Goal: Use online tool/utility: Utilize a website feature to perform a specific function

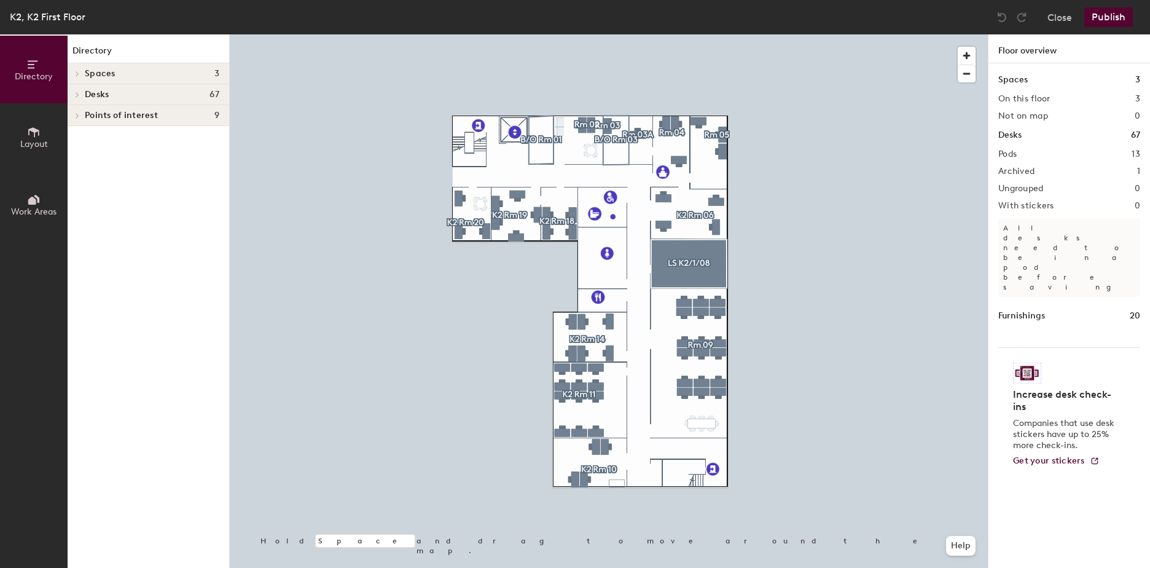
click at [39, 206] on icon at bounding box center [34, 200] width 14 height 14
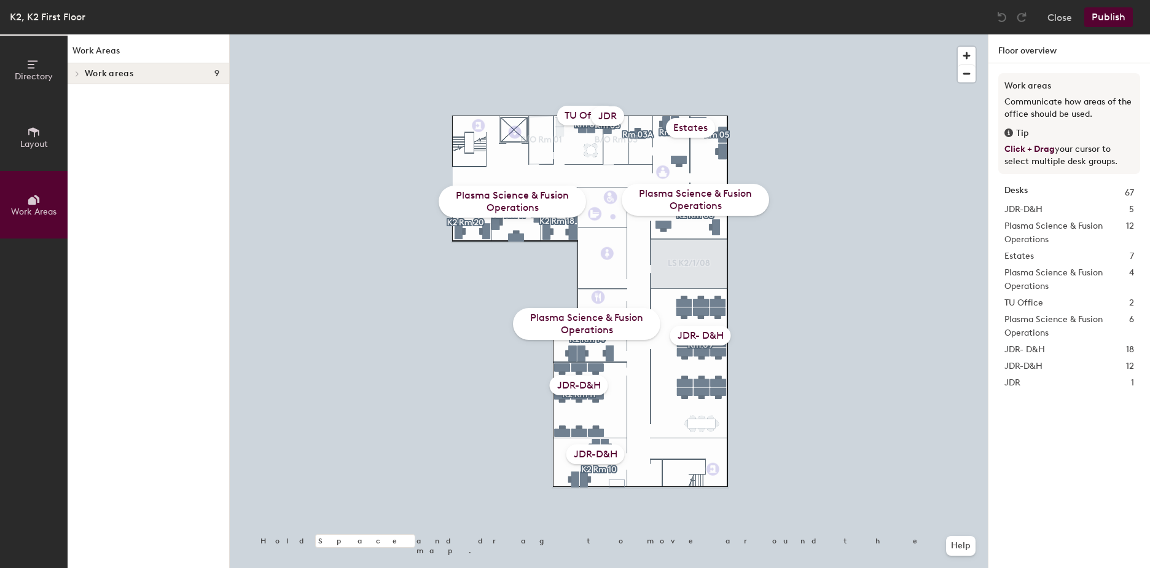
click at [695, 203] on div "Plasma Science & Fusion Operations" at bounding box center [695, 200] width 147 height 32
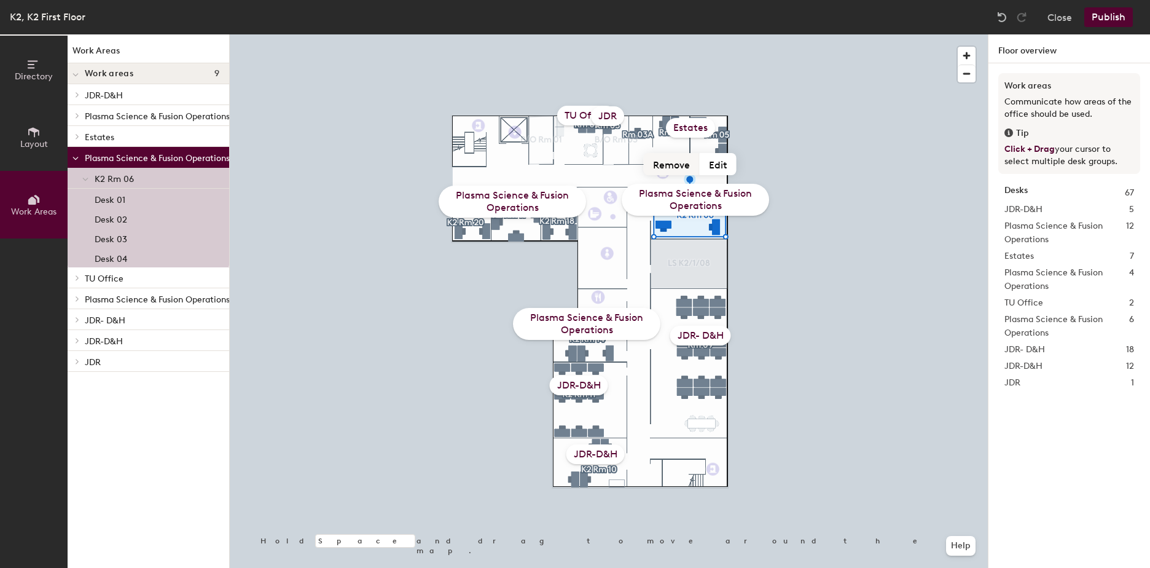
click at [668, 170] on button "Remove" at bounding box center [672, 164] width 56 height 22
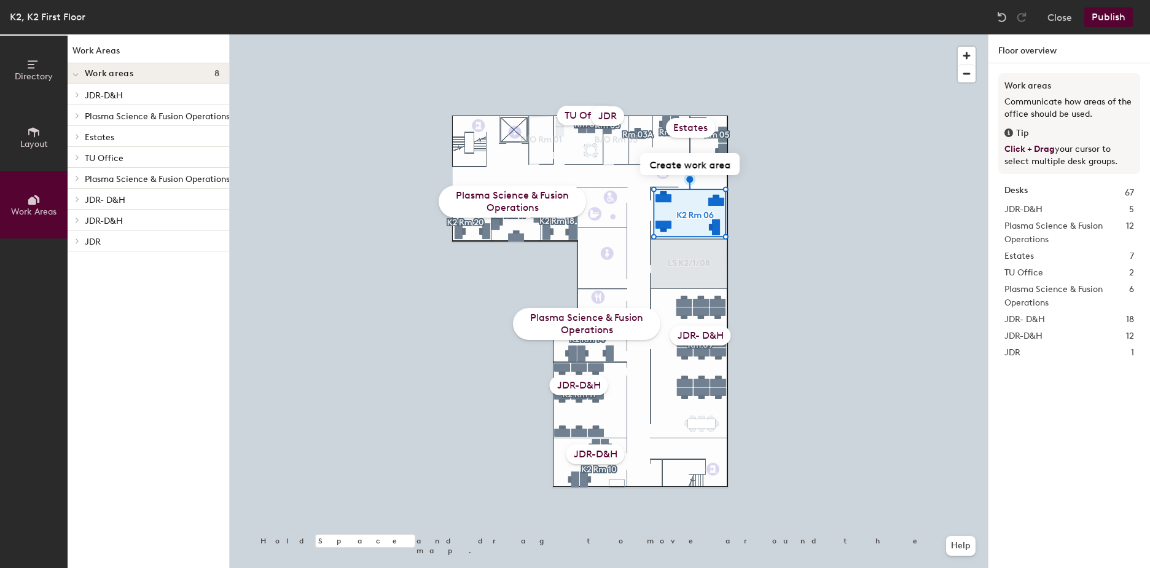
click at [686, 133] on div "Estates" at bounding box center [690, 128] width 49 height 20
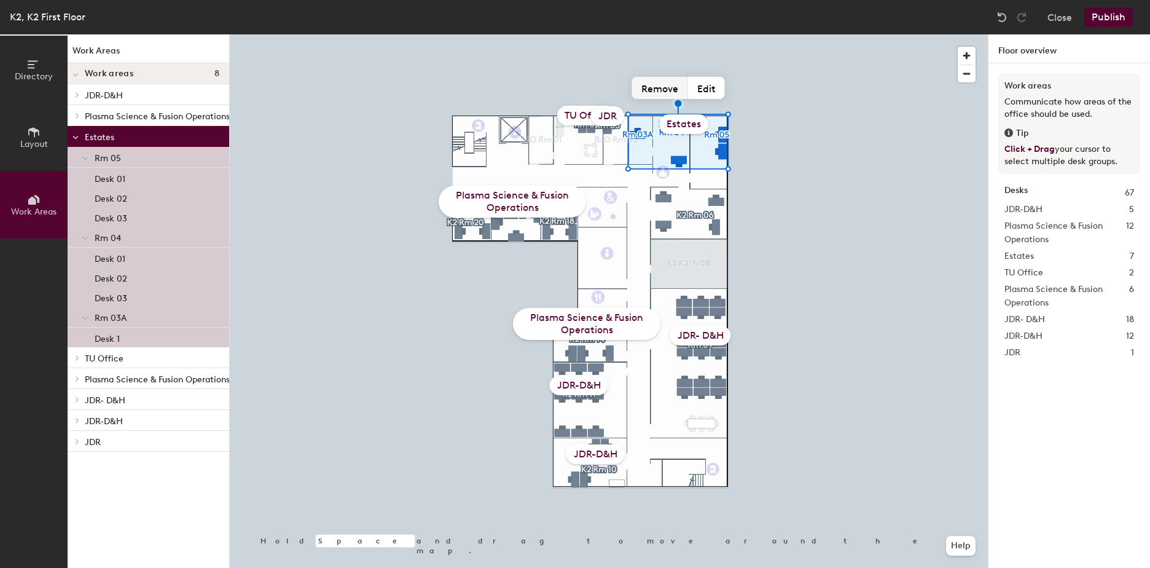
click at [669, 96] on button "Remove" at bounding box center [660, 88] width 56 height 22
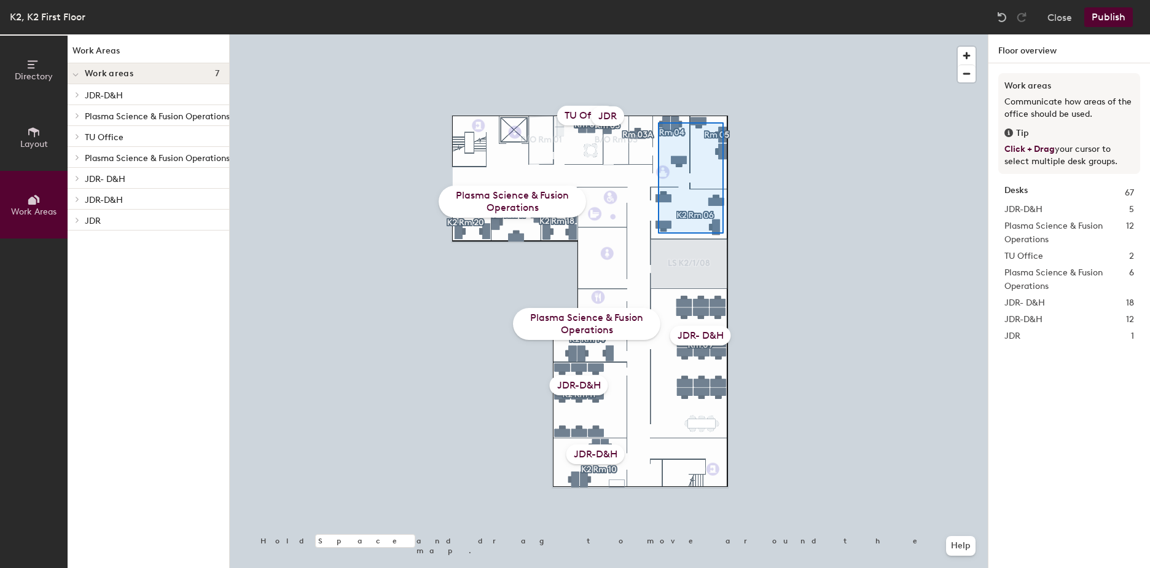
click at [658, 34] on div at bounding box center [609, 34] width 758 height 0
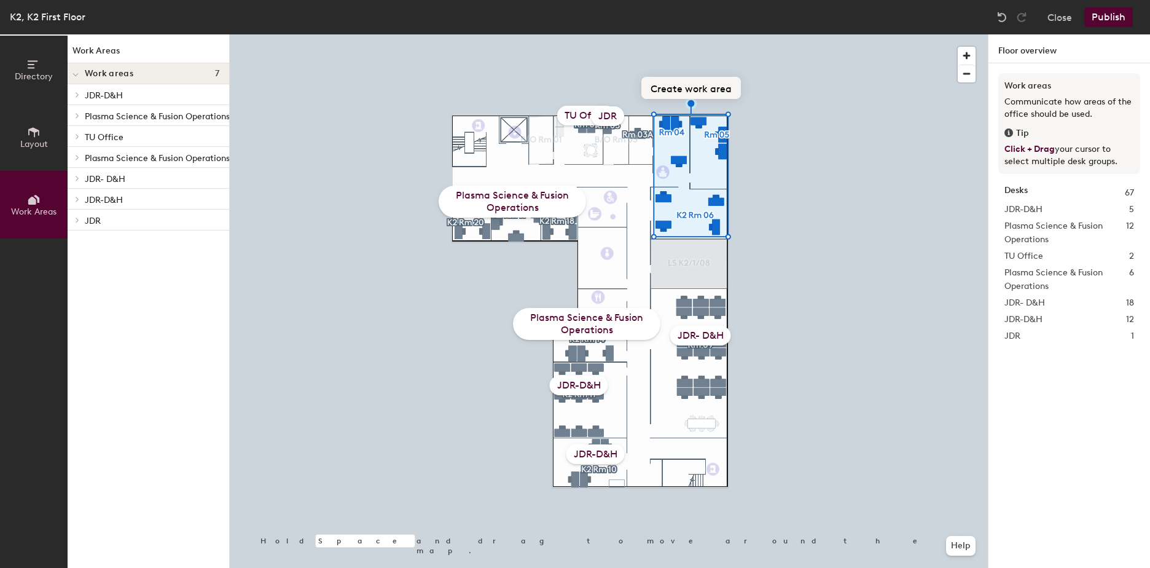
click at [715, 80] on button "Create work area" at bounding box center [691, 88] width 100 height 22
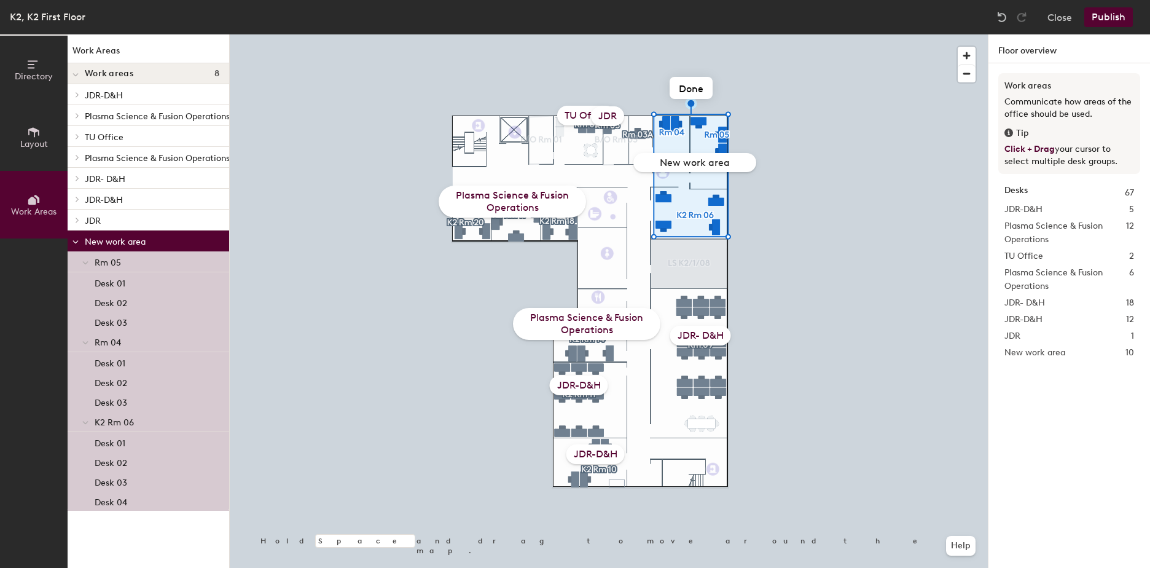
type input "p"
click at [699, 92] on button "Add desks" at bounding box center [679, 88] width 66 height 22
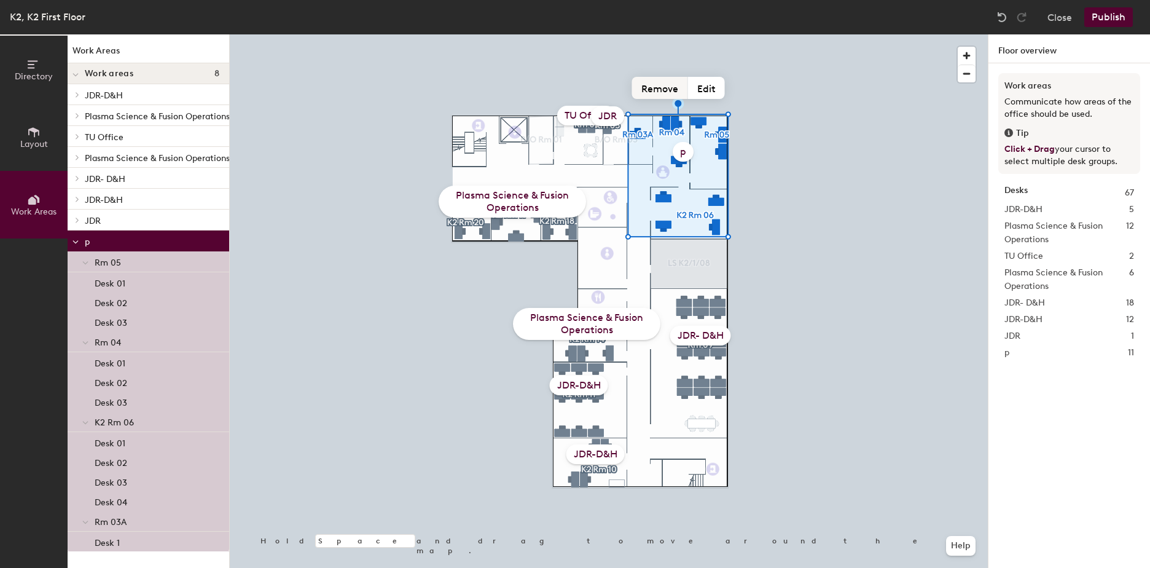
click at [654, 93] on button "Remove" at bounding box center [660, 88] width 56 height 22
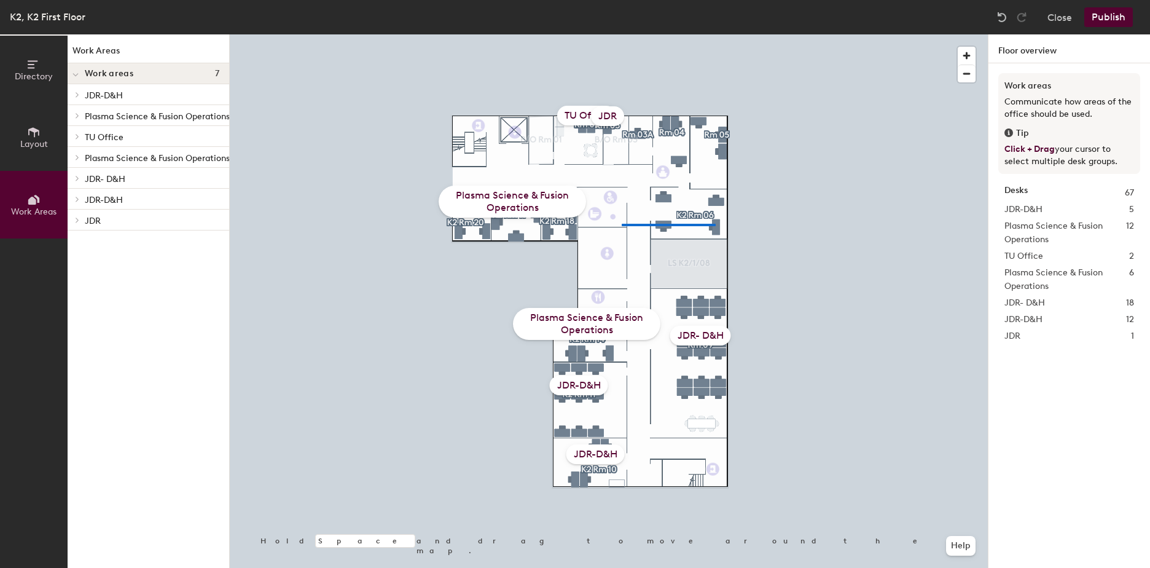
click at [643, 34] on div at bounding box center [609, 34] width 758 height 0
click at [50, 146] on button "Layout" at bounding box center [34, 137] width 68 height 68
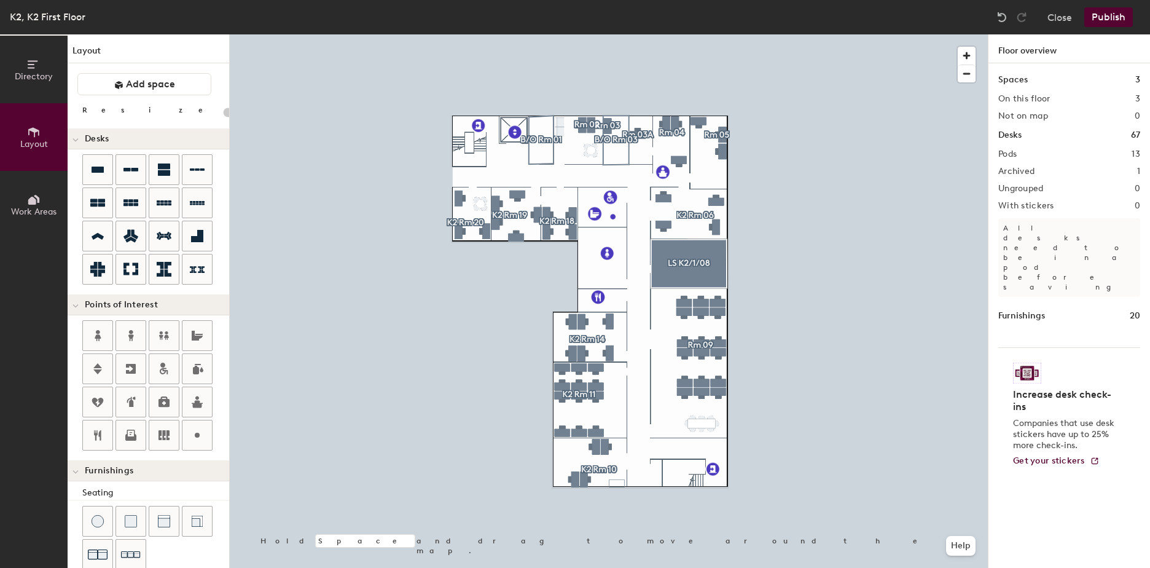
type input "20"
click at [56, 194] on button "Work Areas" at bounding box center [34, 205] width 68 height 68
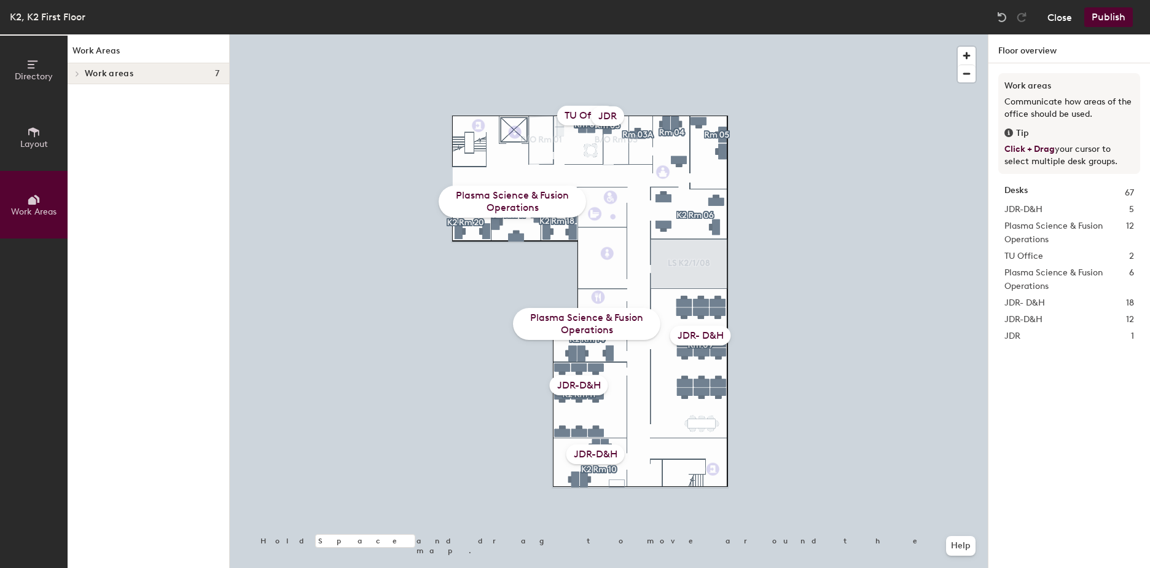
click at [1059, 23] on button "Close" at bounding box center [1060, 17] width 25 height 20
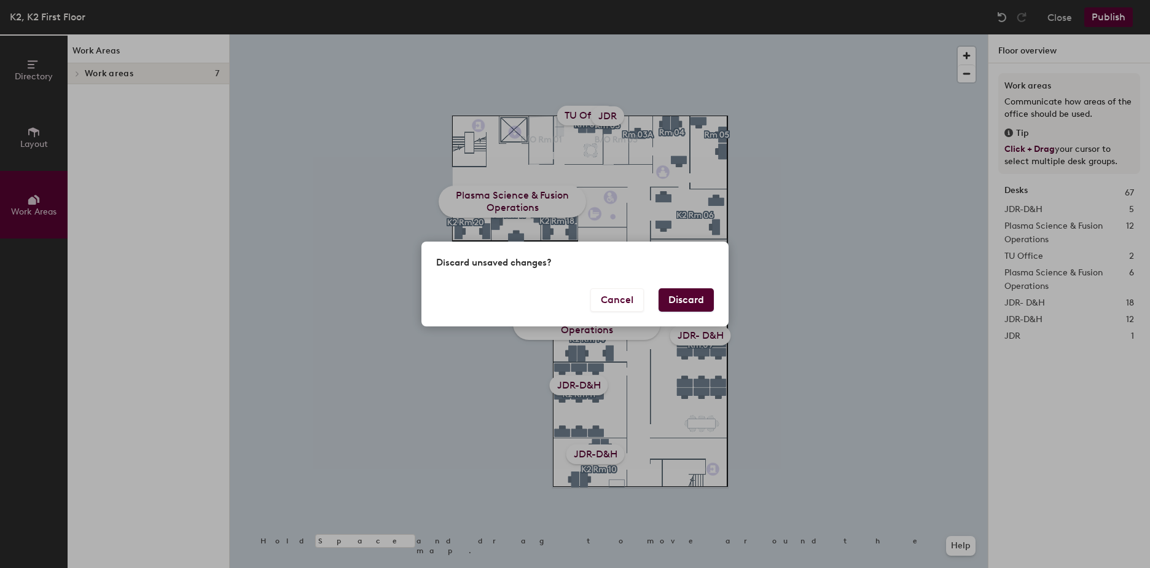
click at [693, 297] on button "Discard" at bounding box center [686, 299] width 55 height 23
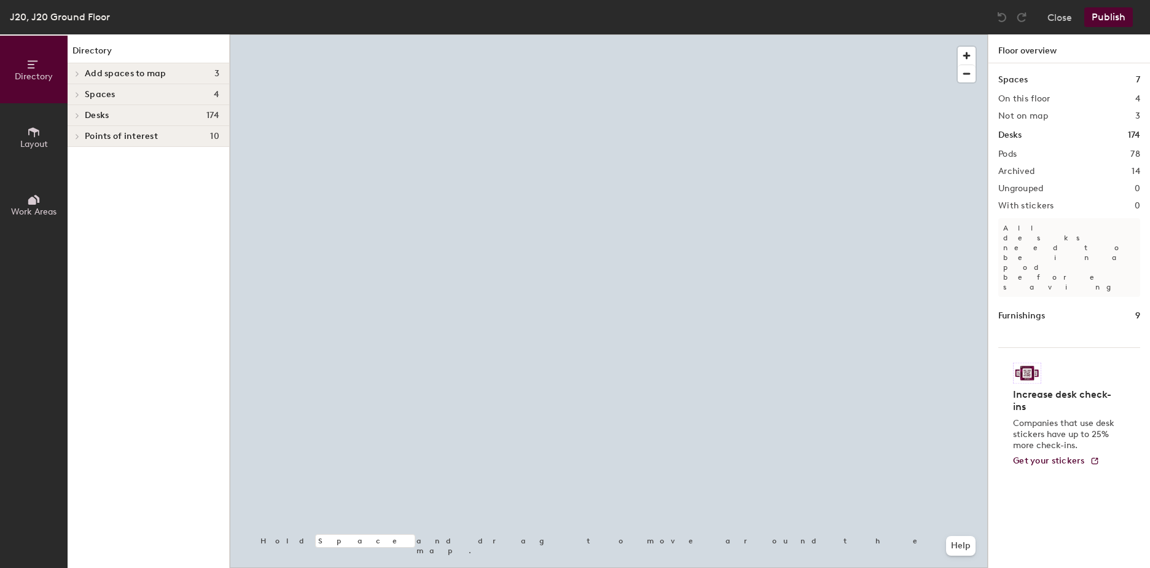
click at [33, 127] on icon at bounding box center [34, 132] width 14 height 14
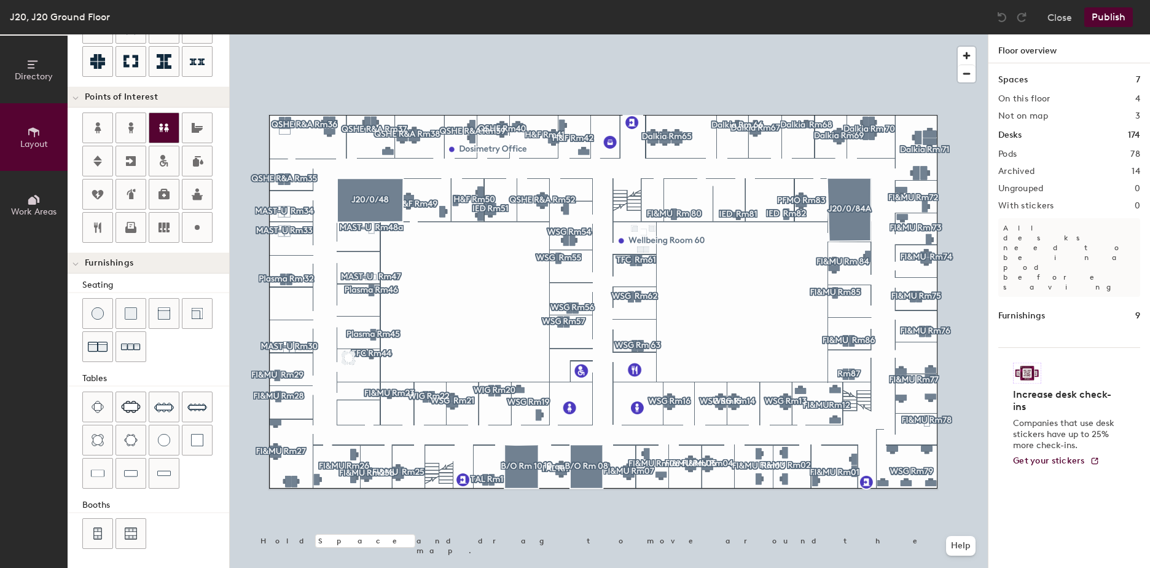
scroll to position [208, 0]
click at [36, 203] on icon at bounding box center [34, 200] width 14 height 14
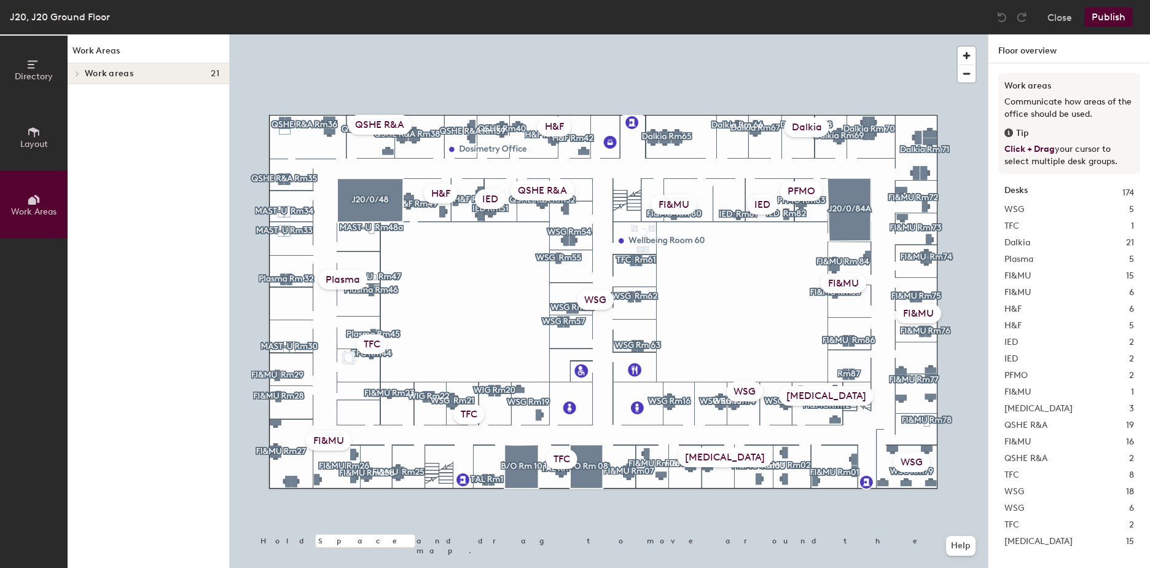
scroll to position [0, 0]
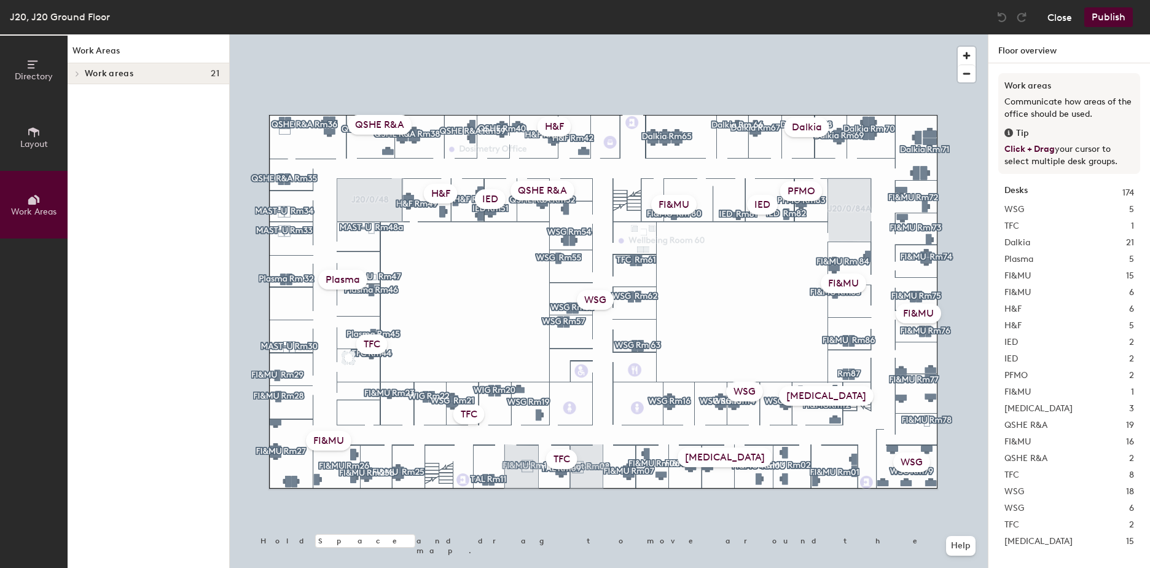
click at [1072, 15] on button "Close" at bounding box center [1060, 17] width 25 height 20
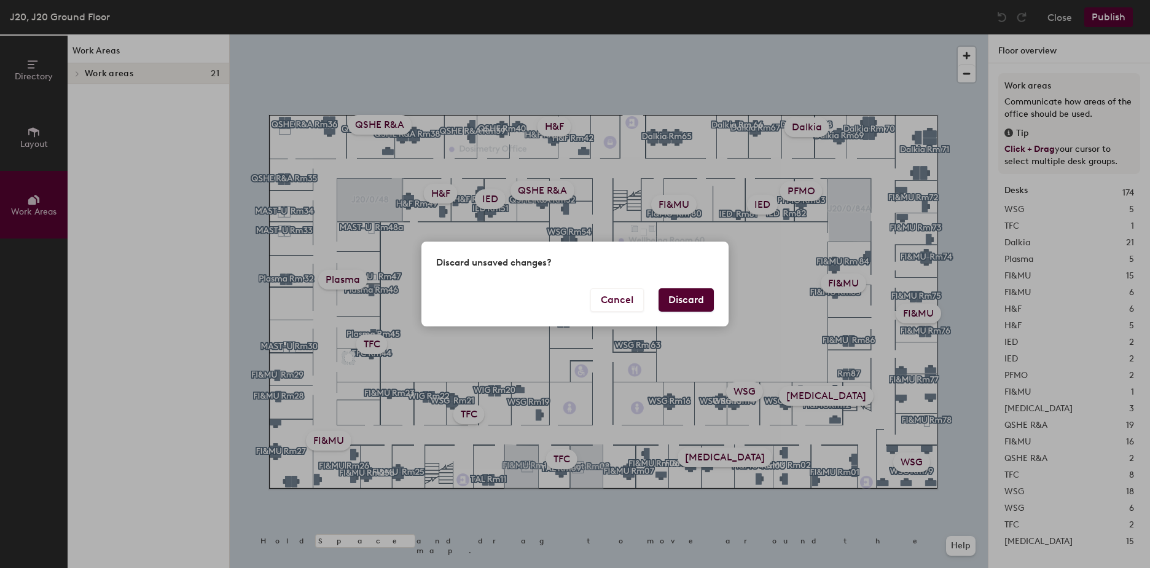
click at [707, 297] on button "Discard" at bounding box center [686, 299] width 55 height 23
